Goal: Book appointment/travel/reservation

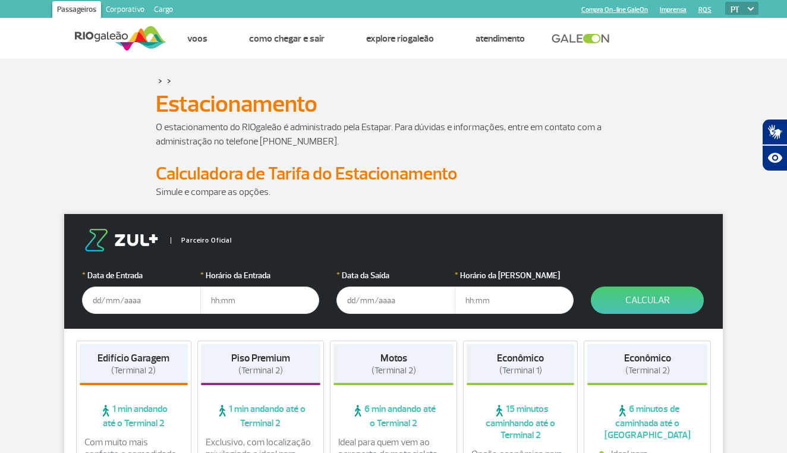
click at [97, 297] on input "text" at bounding box center [141, 299] width 119 height 27
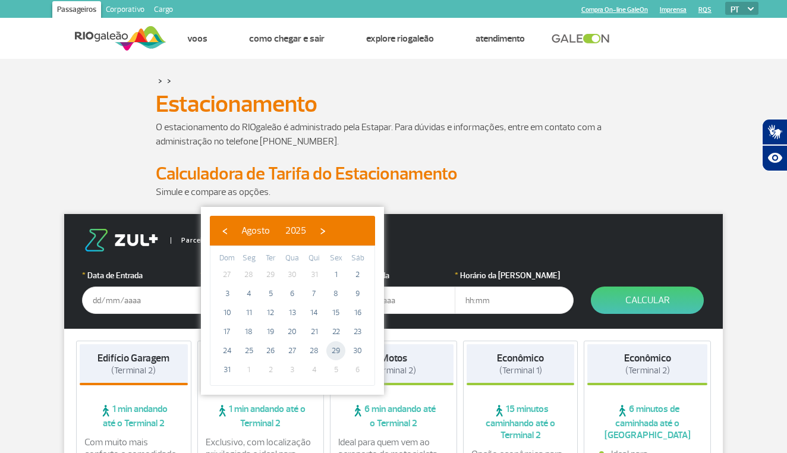
click at [334, 350] on span "29" at bounding box center [335, 350] width 19 height 19
type input "[DATE]"
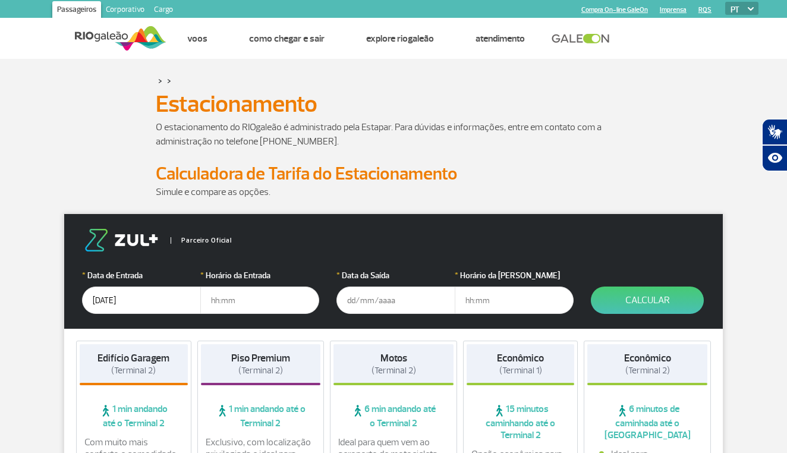
click at [259, 303] on input "text" at bounding box center [259, 299] width 119 height 27
type input "12:00"
click at [381, 304] on input "text" at bounding box center [395, 299] width 119 height 27
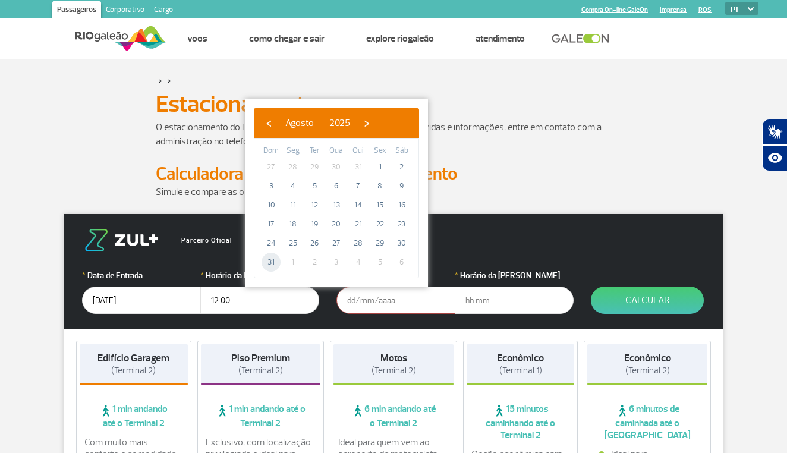
click at [272, 263] on span "31" at bounding box center [271, 262] width 19 height 19
type input "[DATE]"
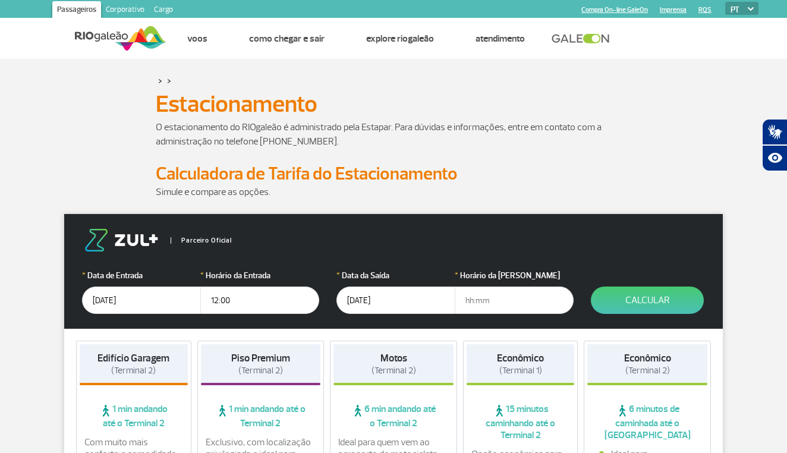
click at [492, 306] on input "text" at bounding box center [514, 299] width 119 height 27
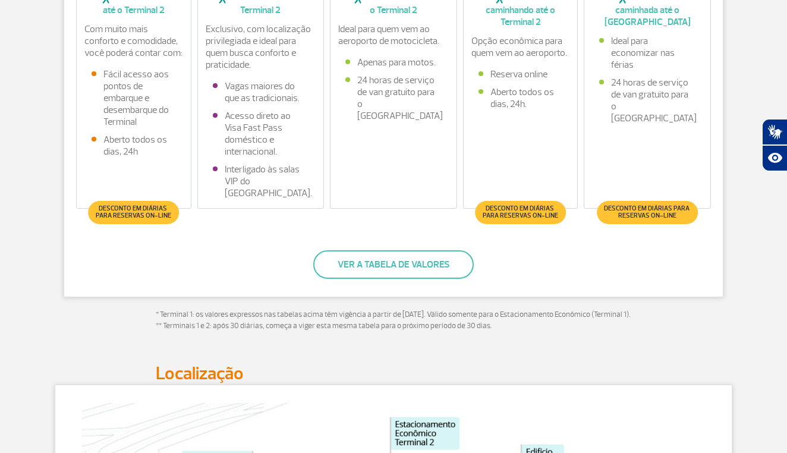
scroll to position [468, 0]
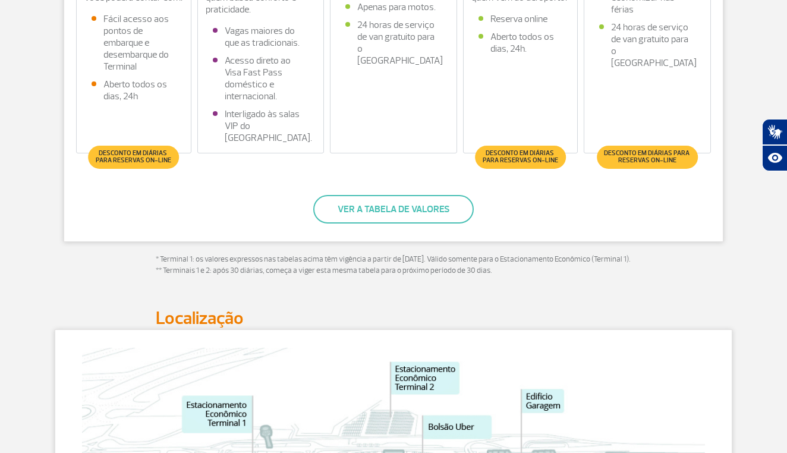
type input "13:30"
click at [417, 195] on button "Ver a tabela de valores" at bounding box center [393, 209] width 160 height 29
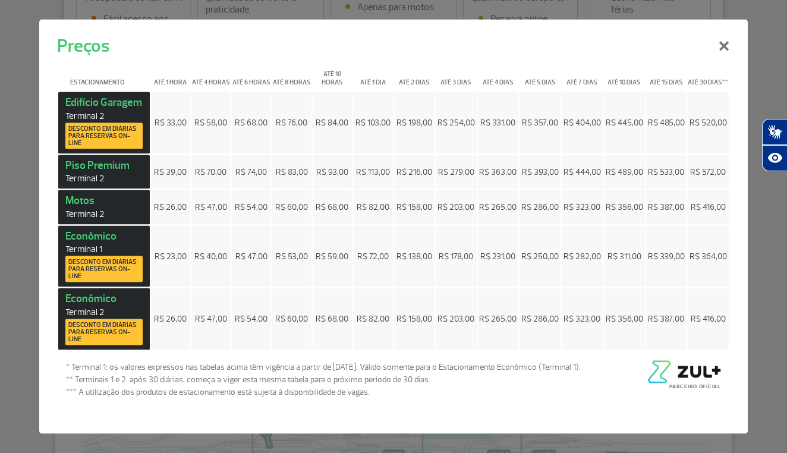
click at [721, 51] on button "×" at bounding box center [724, 44] width 31 height 43
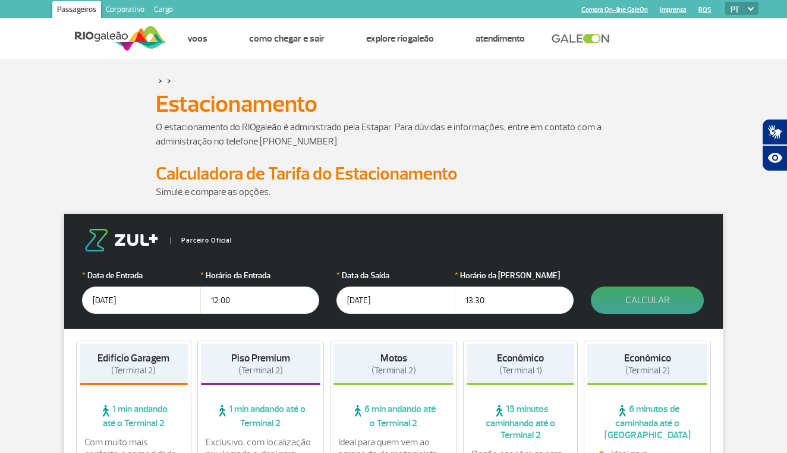
scroll to position [0, 0]
click at [657, 302] on button "Calcular" at bounding box center [647, 299] width 113 height 27
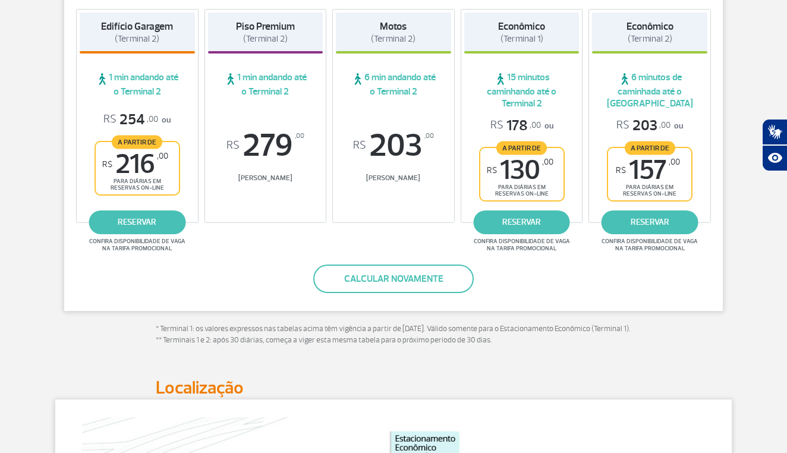
scroll to position [263, 0]
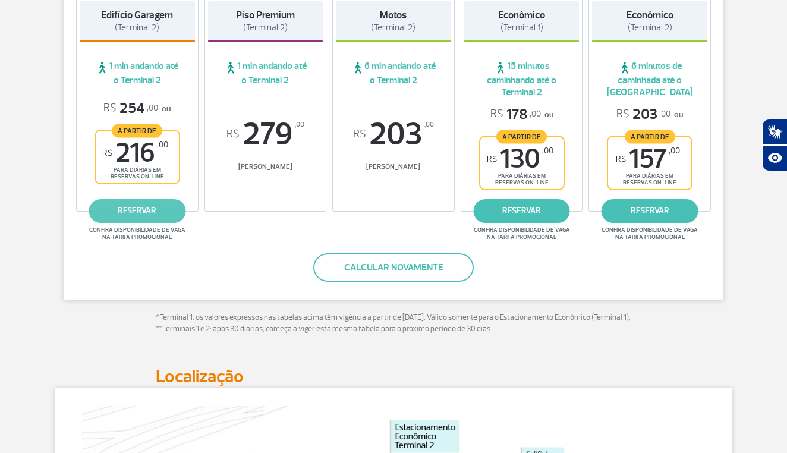
click at [135, 205] on link "reservar" at bounding box center [137, 211] width 97 height 24
